Goal: Task Accomplishment & Management: Manage account settings

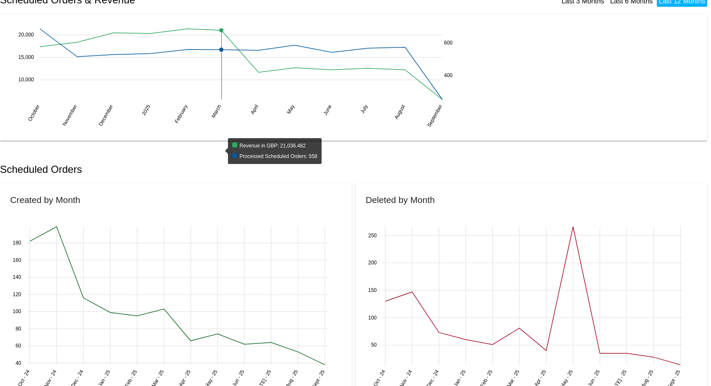
scroll to position [85, 0]
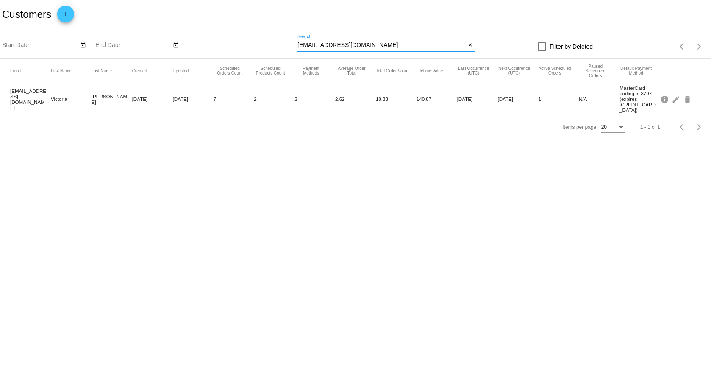
click at [379, 44] on input "v.mercer007@outlook.com" at bounding box center [381, 45] width 168 height 7
click at [676, 95] on mat-icon "edit" at bounding box center [677, 98] width 10 height 13
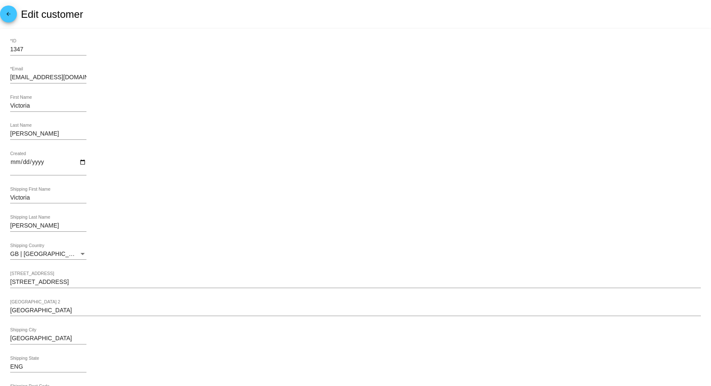
click at [9, 14] on mat-icon "arrow_back" at bounding box center [8, 16] width 10 height 10
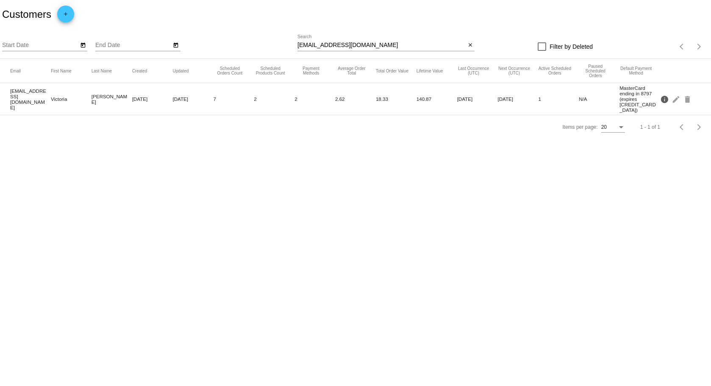
click at [666, 95] on mat-icon "info" at bounding box center [665, 98] width 10 height 13
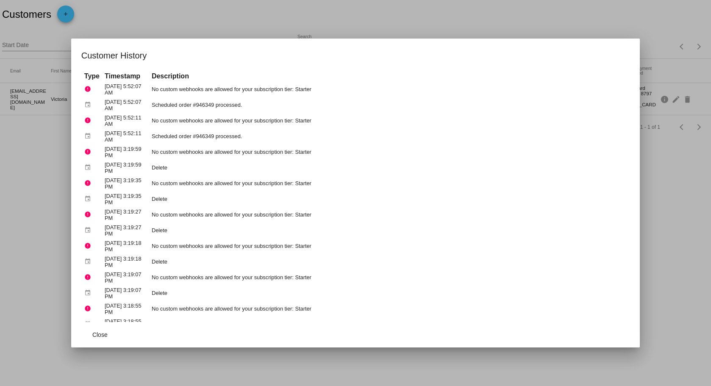
drag, startPoint x: 19, startPoint y: 178, endPoint x: 25, endPoint y: 183, distance: 7.9
click at [22, 181] on div at bounding box center [355, 193] width 711 height 386
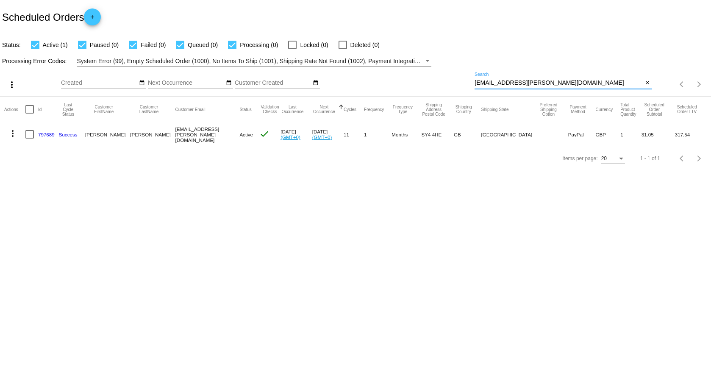
drag, startPoint x: 556, startPoint y: 83, endPoint x: 464, endPoint y: 86, distance: 92.0
click at [464, 86] on div "more_vert Sep Jan Feb Mar [DATE]" at bounding box center [355, 82] width 711 height 30
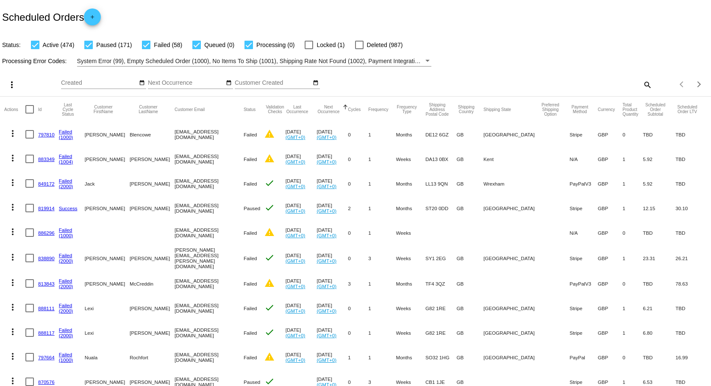
click at [652, 84] on div "Items per page: 20 1 - 20 of 703" at bounding box center [681, 84] width 59 height 24
click at [642, 87] on mat-icon "search" at bounding box center [647, 84] width 10 height 13
click at [497, 85] on input "Search" at bounding box center [563, 83] width 177 height 7
paste input "[EMAIL_ADDRESS][DOMAIN_NAME]"
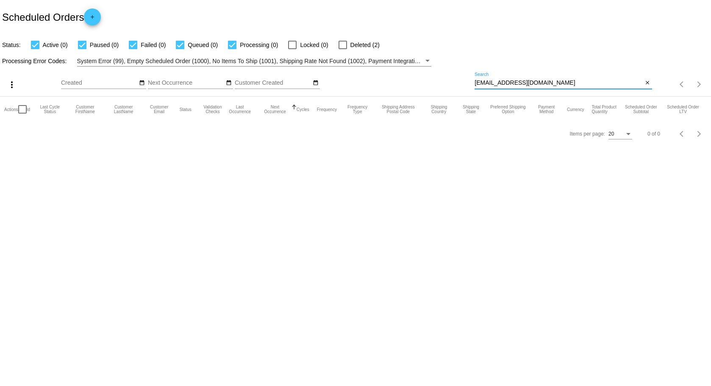
drag, startPoint x: 488, startPoint y: 82, endPoint x: 465, endPoint y: 84, distance: 23.4
click at [465, 84] on div "more_vert Sep Jan Feb Mar [DATE]" at bounding box center [355, 82] width 711 height 30
click at [561, 83] on input "[EMAIL_ADDRESS][DOMAIN_NAME]" at bounding box center [559, 83] width 168 height 7
type input "[EMAIL_ADDRESS][DOMAIN_NAME]"
click at [343, 44] on div at bounding box center [343, 45] width 8 height 8
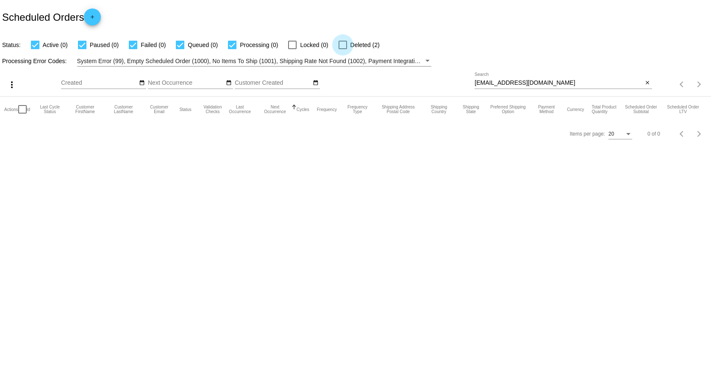
click at [343, 49] on input "Deleted (2)" at bounding box center [342, 49] width 0 height 0
checkbox input "true"
